Goal: Information Seeking & Learning: Learn about a topic

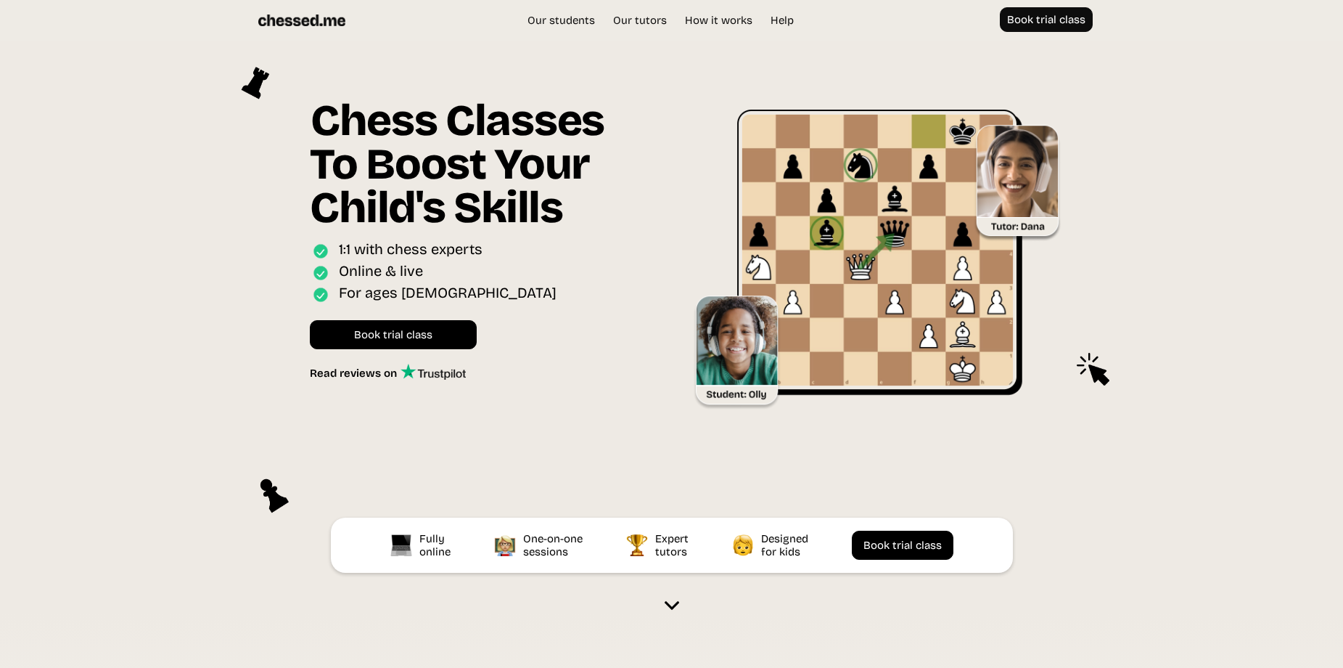
click at [379, 382] on div "Chess Classes To Boost Your Child's Skills Online interactive classes for ages …" at bounding box center [487, 246] width 369 height 369
click at [385, 375] on div "Read reviews on" at bounding box center [355, 373] width 91 height 13
click at [642, 23] on link "Our tutors" at bounding box center [640, 20] width 68 height 15
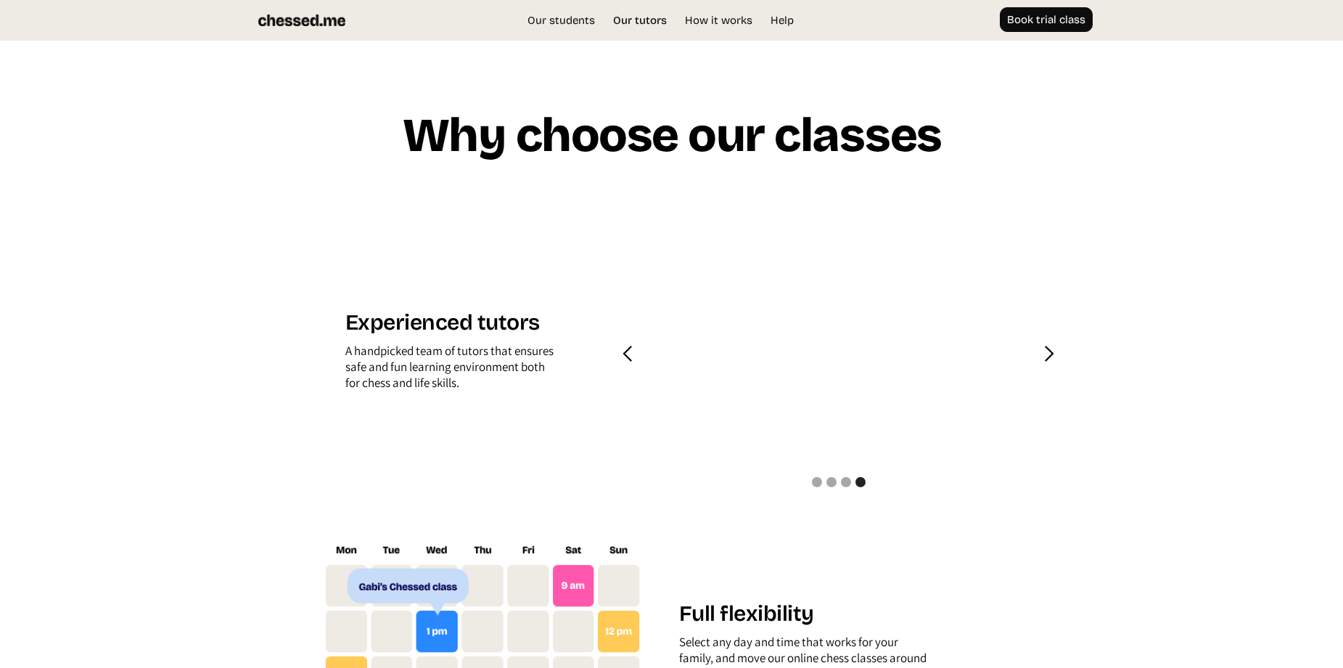
scroll to position [1387, 0]
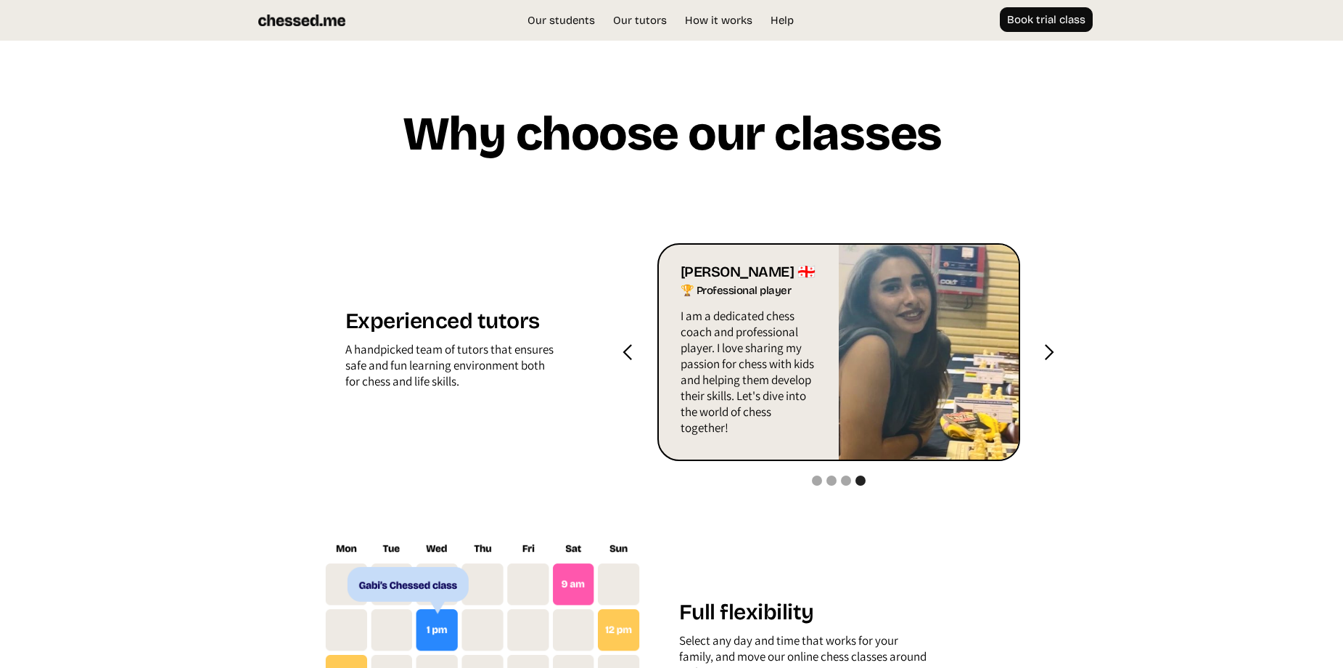
click at [1049, 353] on div "next slide" at bounding box center [1049, 352] width 18 height 18
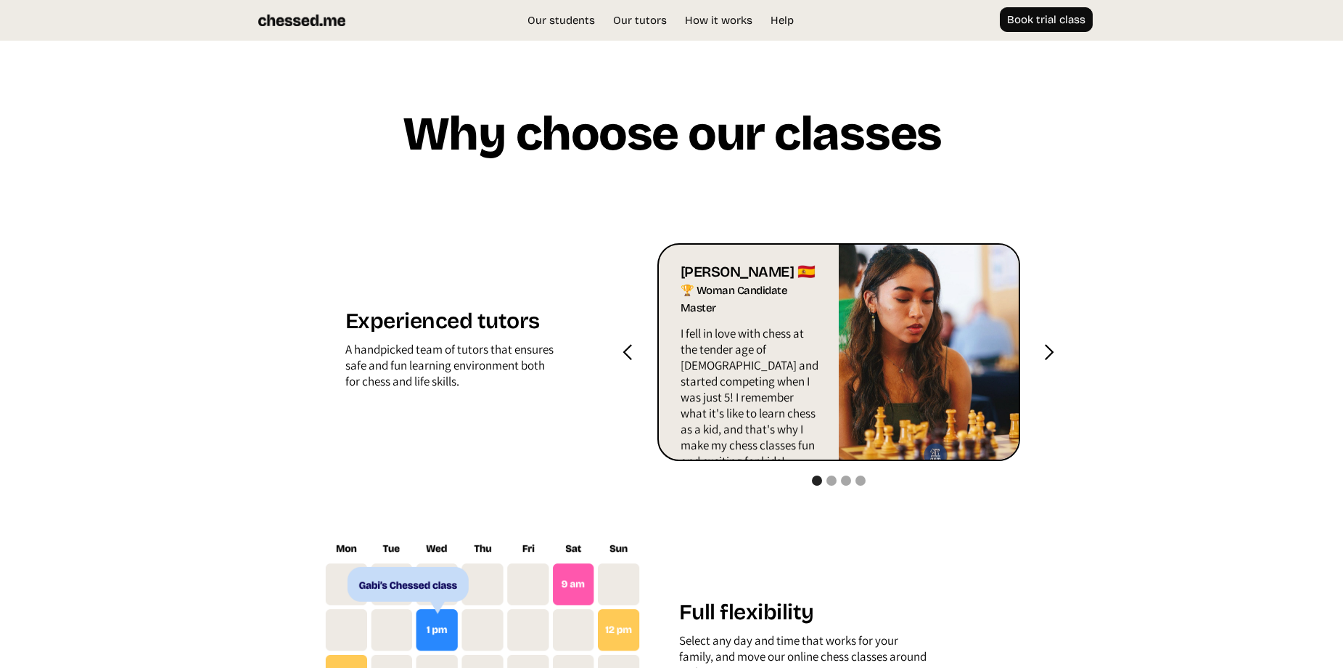
click at [1049, 353] on div "next slide" at bounding box center [1049, 352] width 18 height 18
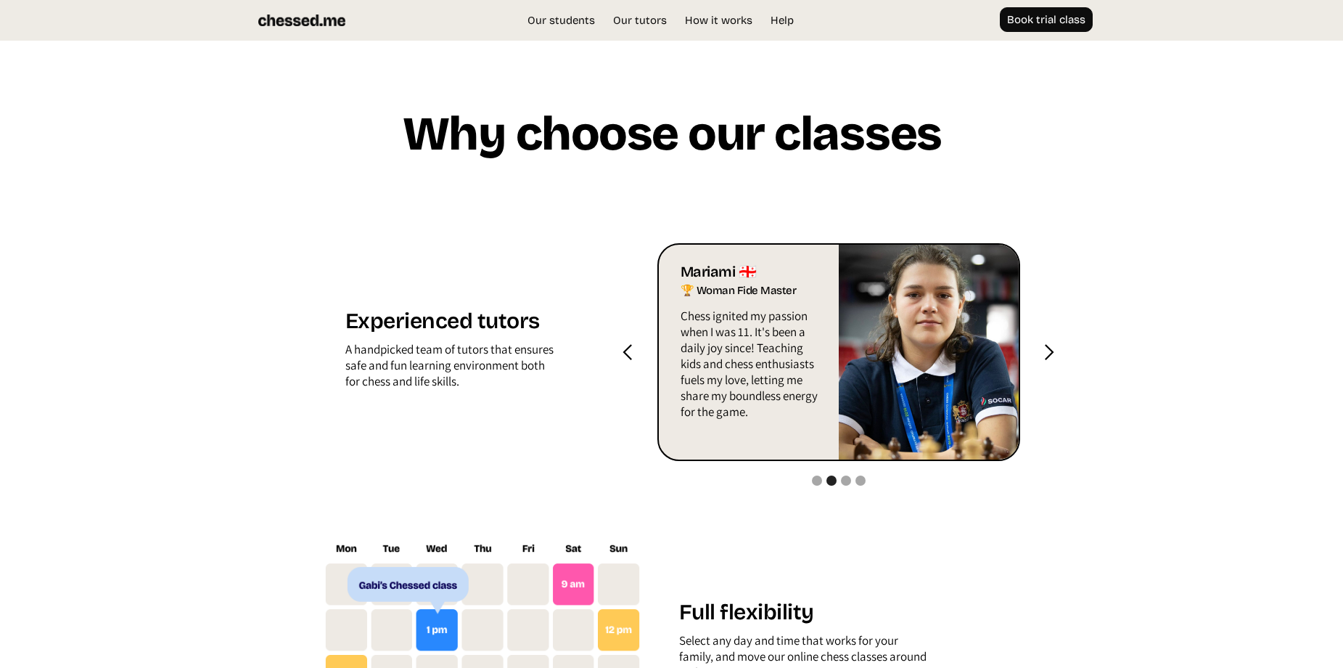
click at [1049, 353] on div "next slide" at bounding box center [1049, 352] width 18 height 18
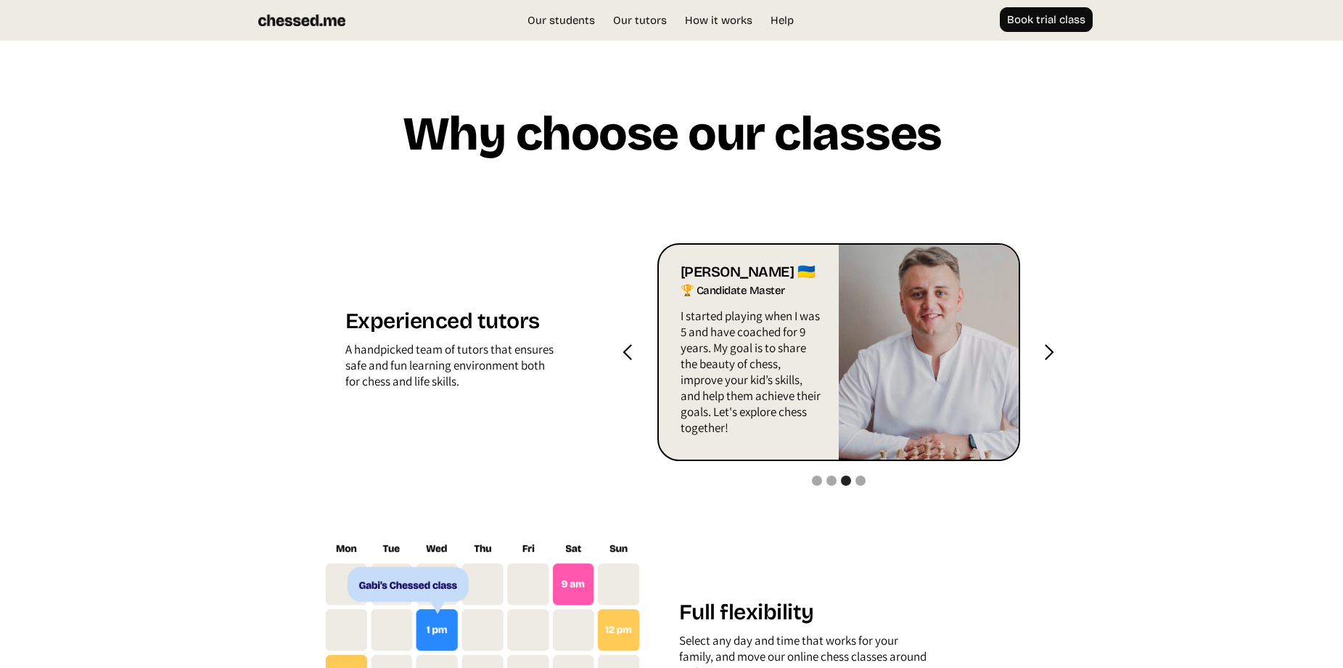
click at [1052, 358] on div "next slide" at bounding box center [1049, 352] width 18 height 18
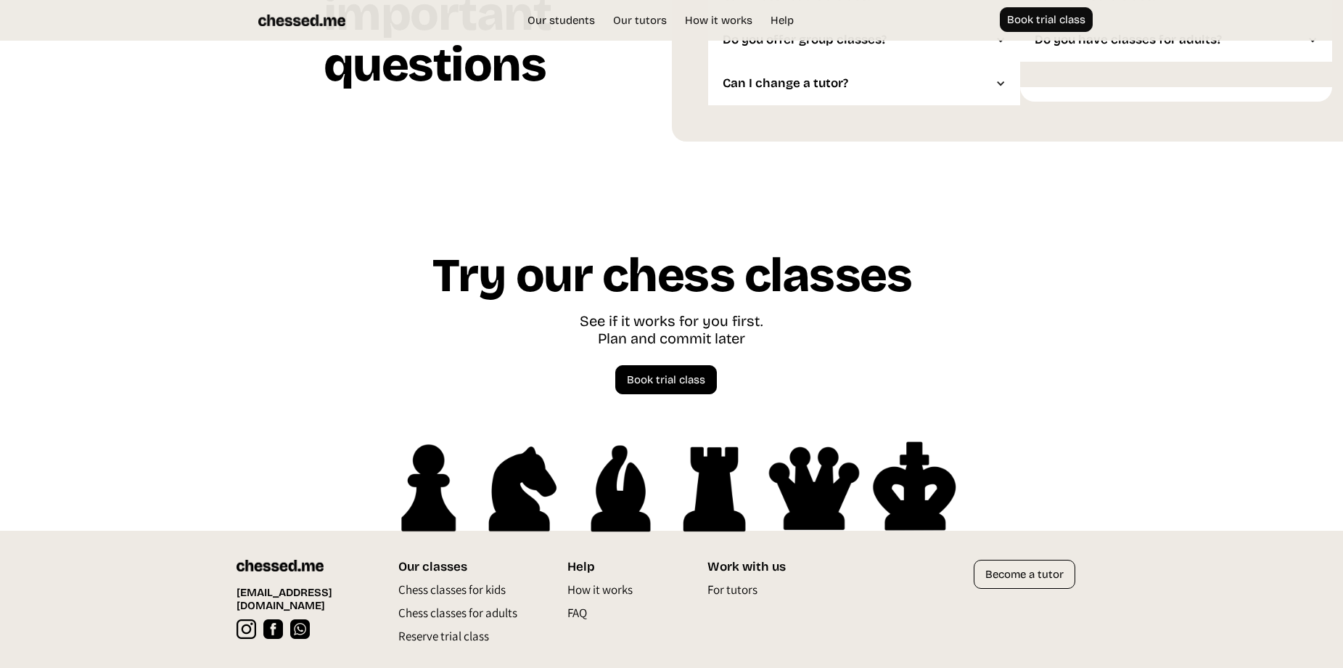
scroll to position [3892, 0]
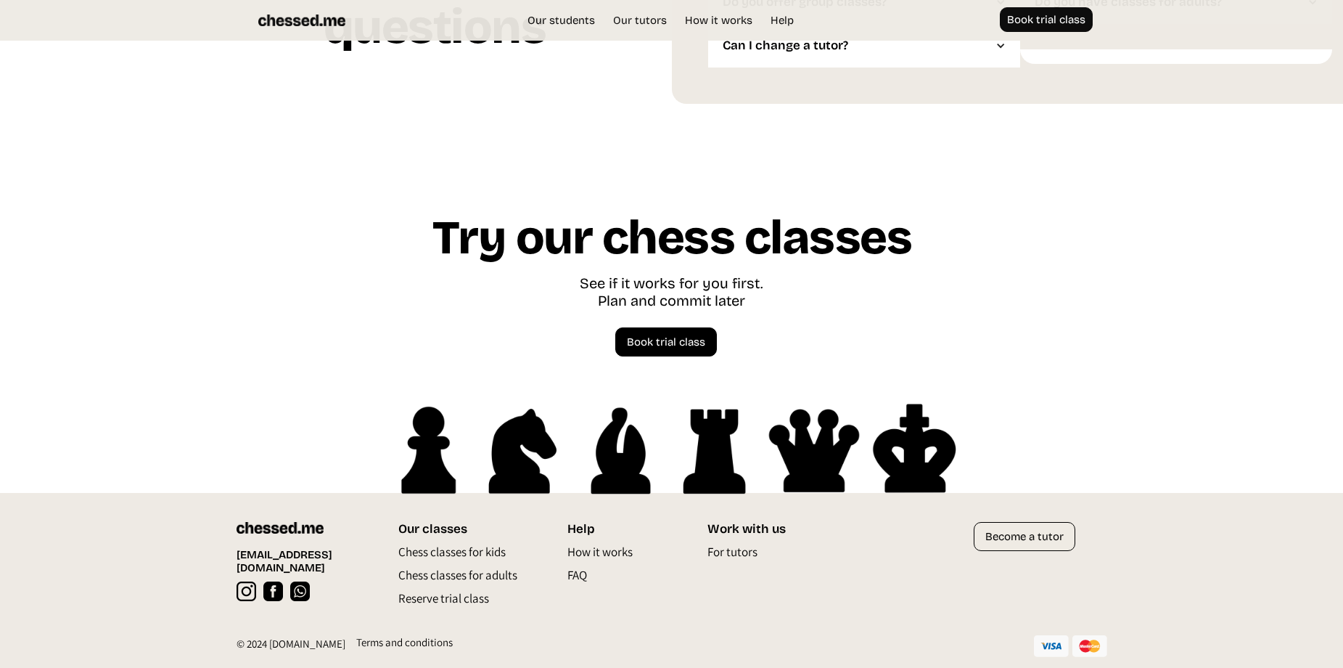
click at [279, 581] on img at bounding box center [273, 591] width 20 height 20
